Goal: Obtain resource: Obtain resource

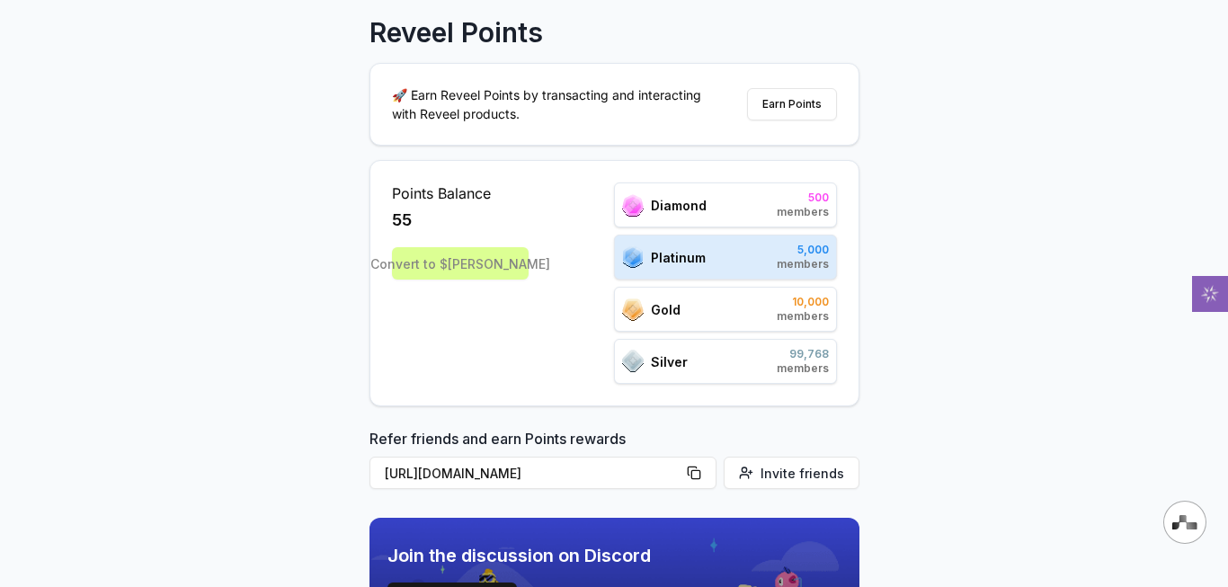
scroll to position [90, 0]
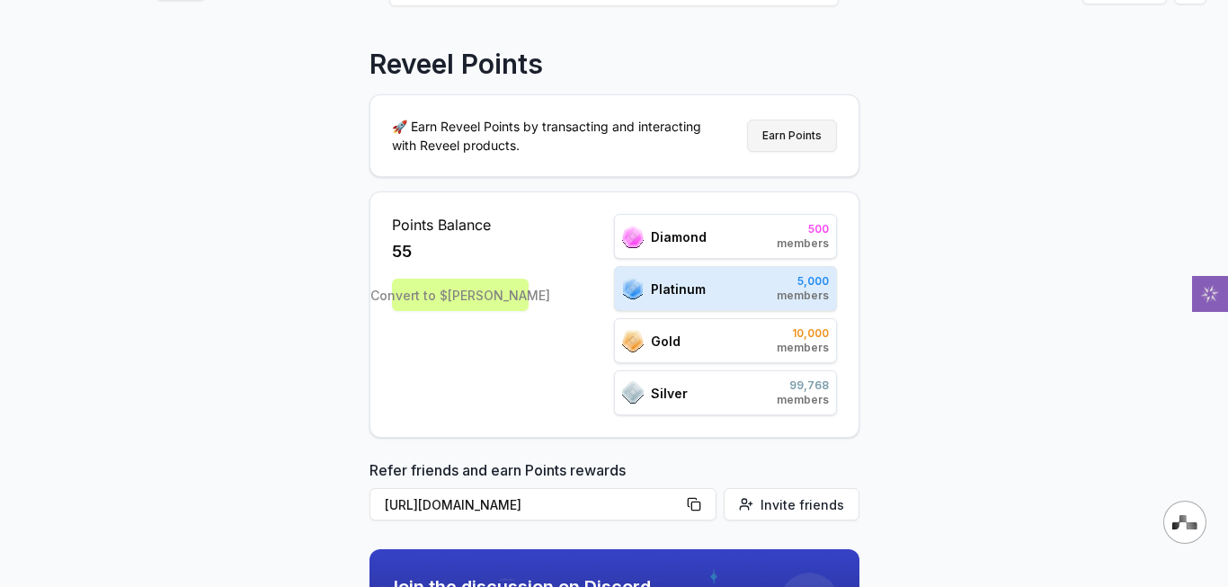
click at [787, 130] on button "Earn Points" at bounding box center [792, 136] width 90 height 32
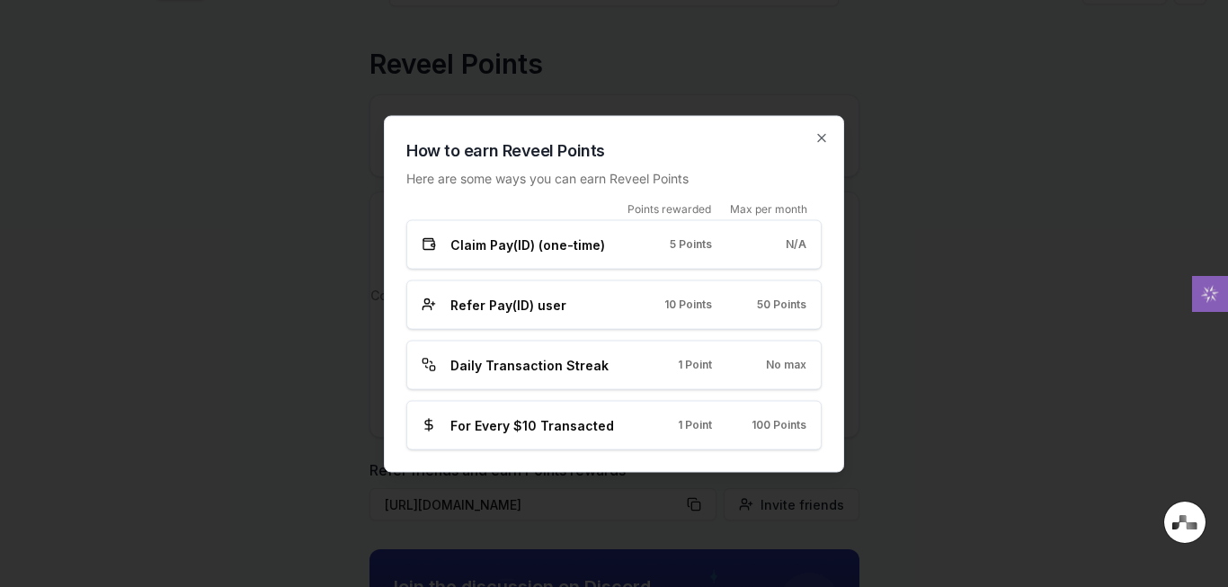
click at [717, 252] on div "Claim Pay(ID) (one-time) 5 Points N/A" at bounding box center [614, 244] width 385 height 19
click at [659, 235] on div "Claim Pay(ID) (one-time) 5 Points N/A" at bounding box center [613, 243] width 415 height 49
click at [652, 312] on div "Refer Pay(ID) user 10 Points 50 Points" at bounding box center [614, 304] width 385 height 19
click at [818, 134] on icon "button" at bounding box center [821, 137] width 7 height 7
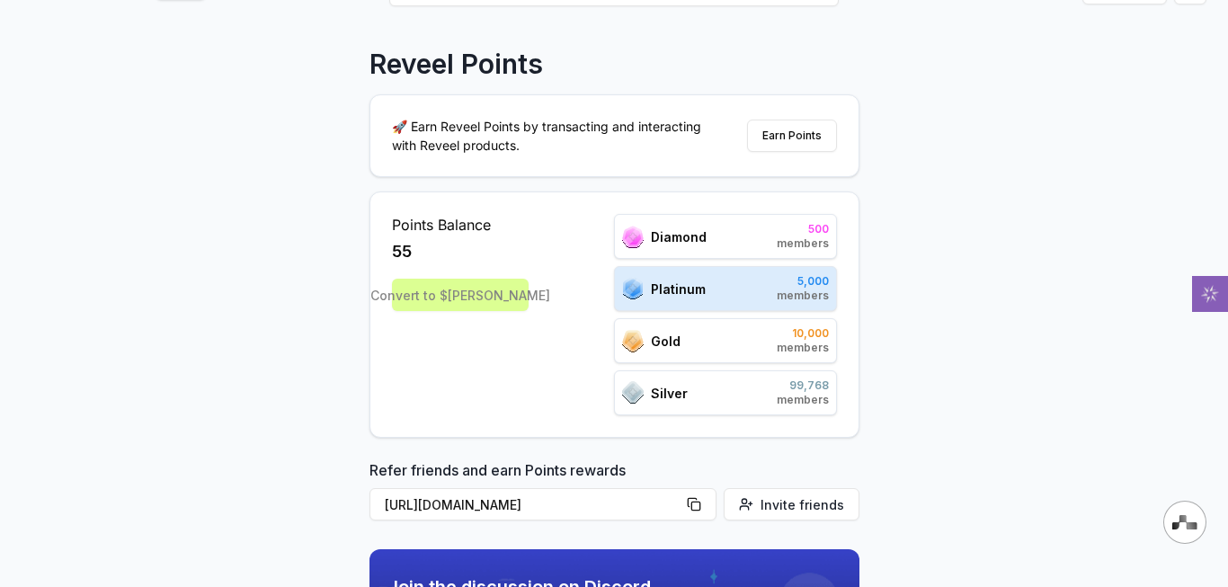
scroll to position [0, 0]
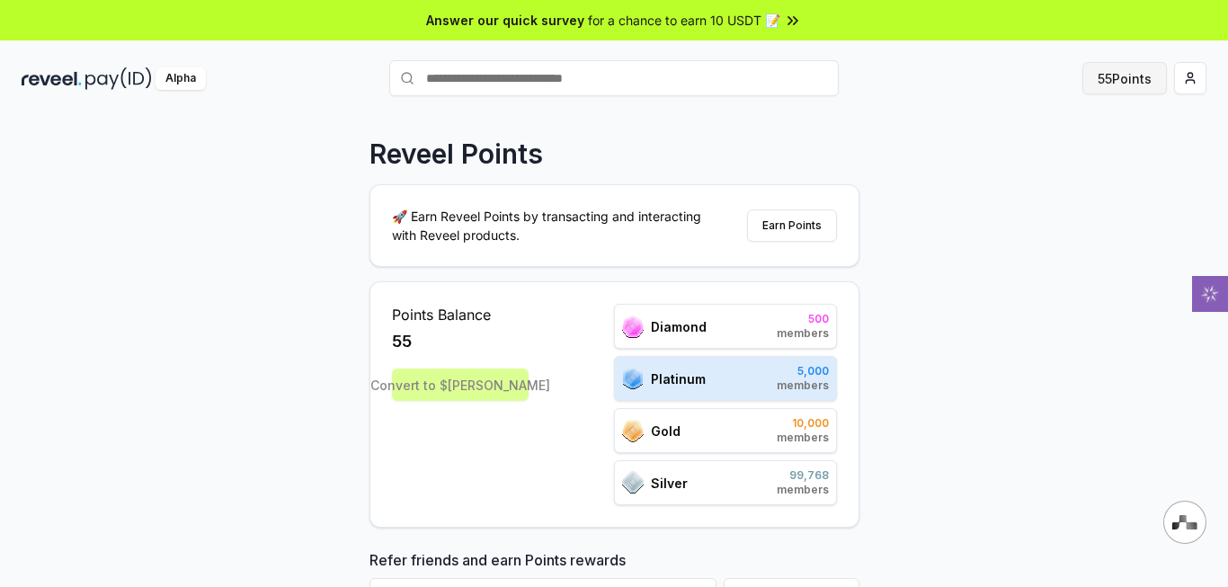
click at [1148, 84] on button "55 Points" at bounding box center [1124, 78] width 84 height 32
